Goal: Transaction & Acquisition: Purchase product/service

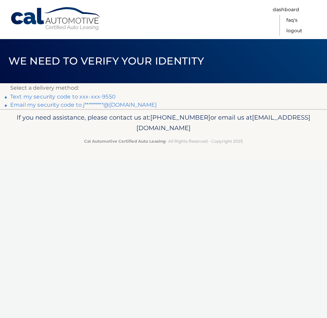
click at [45, 95] on link "Text my security code to xxx-xxx-9550" at bounding box center [63, 96] width 106 height 6
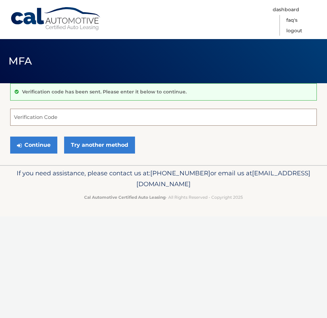
click at [51, 119] on input "Verification Code" at bounding box center [163, 117] width 307 height 17
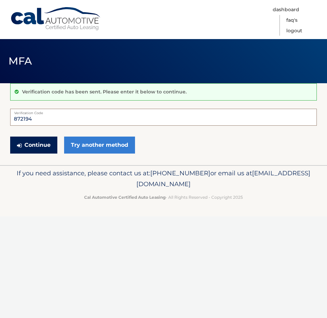
type input "872194"
click at [41, 147] on button "Continue" at bounding box center [33, 144] width 47 height 17
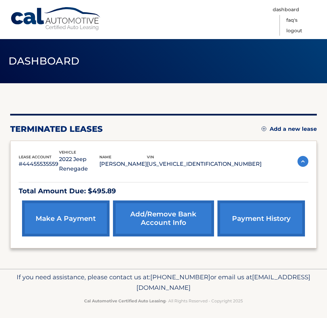
click at [50, 217] on link "make a payment" at bounding box center [66, 218] width 88 height 36
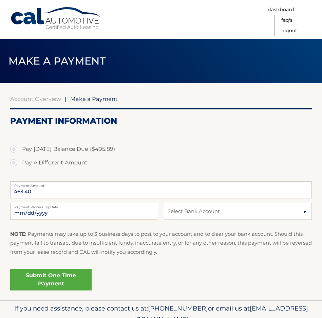
click at [15, 153] on label "Pay Today's Balance Due ($495.89)" at bounding box center [161, 149] width 302 height 14
click at [15, 153] on input "Pay Today's Balance Due ($495.89)" at bounding box center [16, 147] width 7 height 11
radio input "true"
type input "495.89"
select select "ZTlkNTdmOTQtZWU1Ny00ZWUwLTljNzktODliZjcyOTAzMTY0"
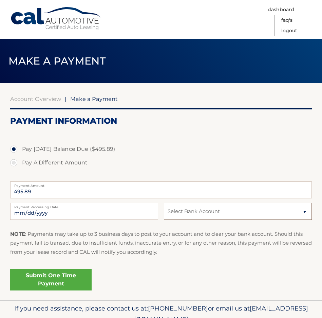
click option "Checking FIRST COMMONWEALTH BANK *****2822" at bounding box center [0, 0] width 0 height 0
click at [57, 280] on link "Submit One Time Payment" at bounding box center [50, 279] width 81 height 22
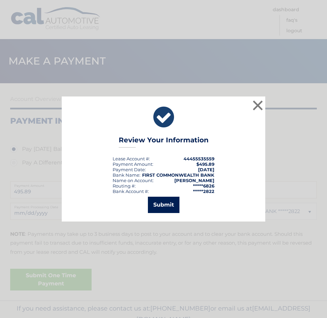
click at [162, 202] on button "Submit" at bounding box center [164, 204] width 32 height 16
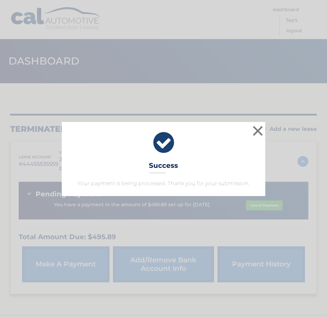
click at [248, 130] on div "× Success Your payment is being processed. Thank you for your submission." at bounding box center [164, 159] width 204 height 74
click at [257, 131] on button "×" at bounding box center [258, 131] width 14 height 14
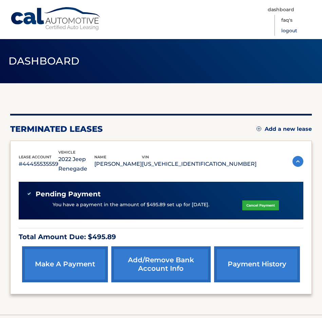
click at [288, 32] on link "Logout" at bounding box center [289, 30] width 16 height 11
